Goal: Register for event/course

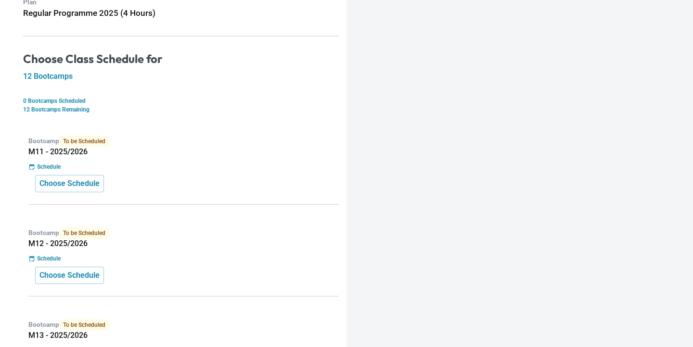
scroll to position [146, 0]
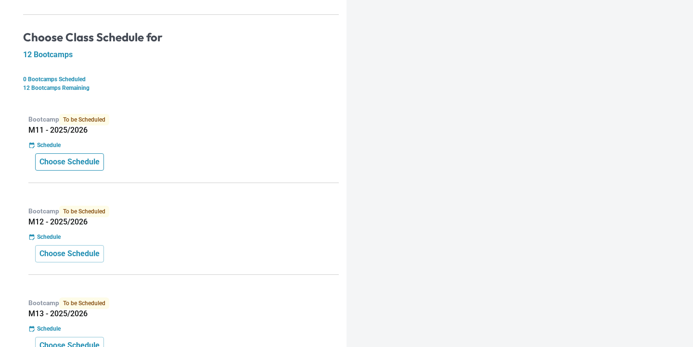
click at [71, 158] on p "Choose Schedule" at bounding box center [69, 162] width 60 height 12
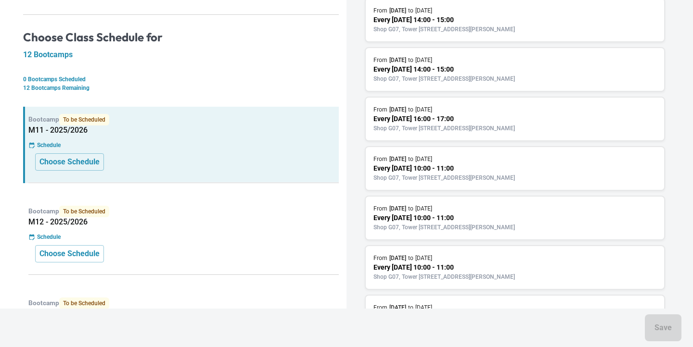
scroll to position [394, 0]
click at [505, 177] on p "Shop G07, Tower [STREET_ADDRESS][PERSON_NAME]" at bounding box center [514, 176] width 283 height 9
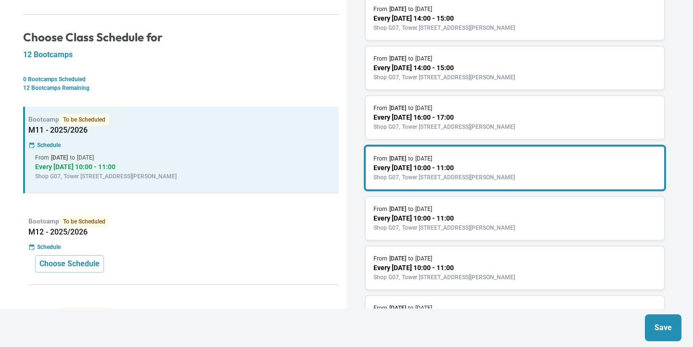
scroll to position [422, 0]
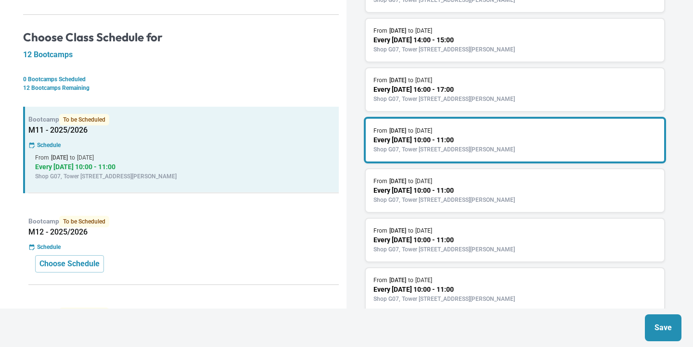
click at [508, 178] on div "From [DATE] to [DATE]" at bounding box center [514, 181] width 283 height 9
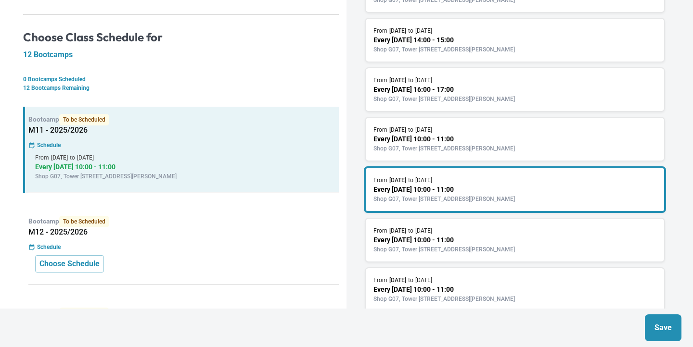
click at [512, 228] on div "From [DATE] to [DATE]" at bounding box center [514, 231] width 283 height 9
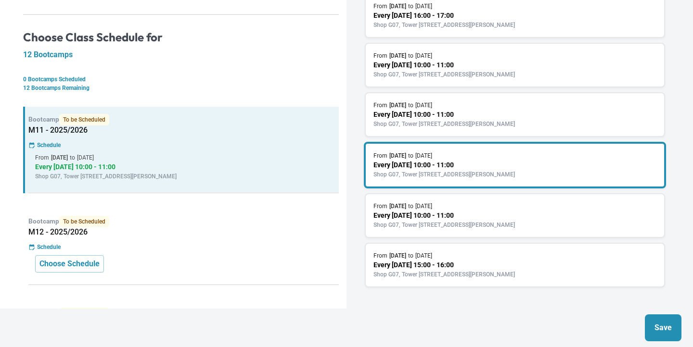
scroll to position [497, 0]
click at [509, 214] on p "Every [DATE] 10:00 - 11:00" at bounding box center [514, 215] width 283 height 10
